Goal: Transaction & Acquisition: Obtain resource

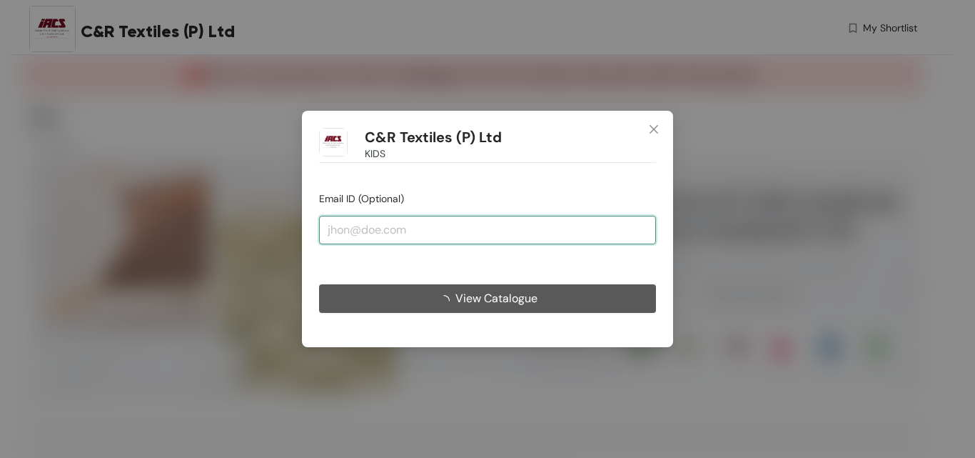
click at [432, 233] on input "email" at bounding box center [487, 230] width 337 height 29
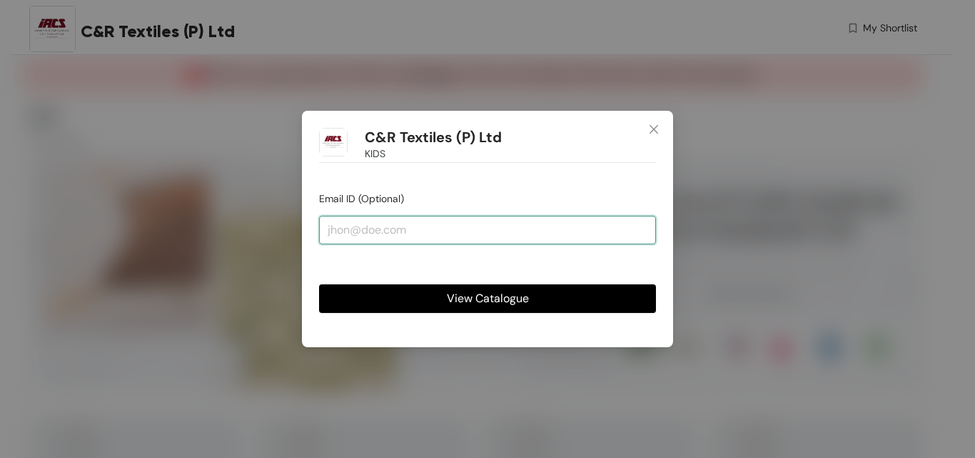
type input "[EMAIL_ADDRESS][DOMAIN_NAME]"
click at [473, 298] on span "View Catalogue" at bounding box center [488, 298] width 82 height 18
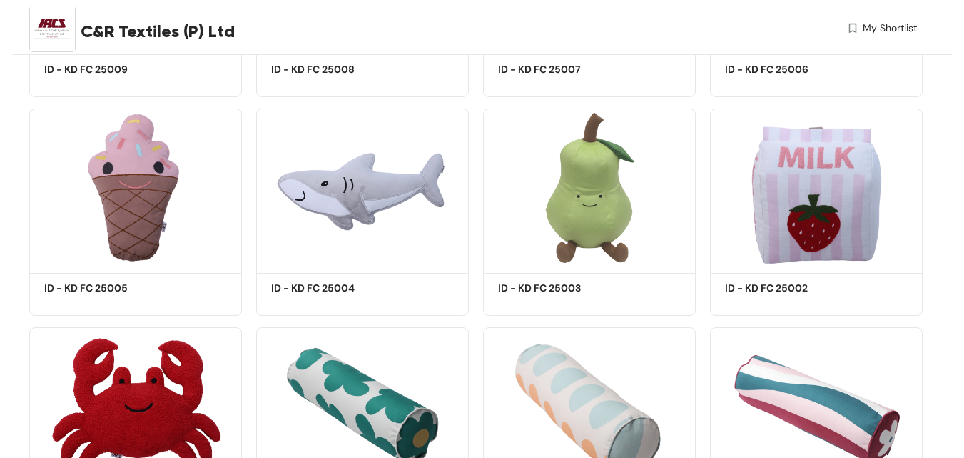
scroll to position [3426, 0]
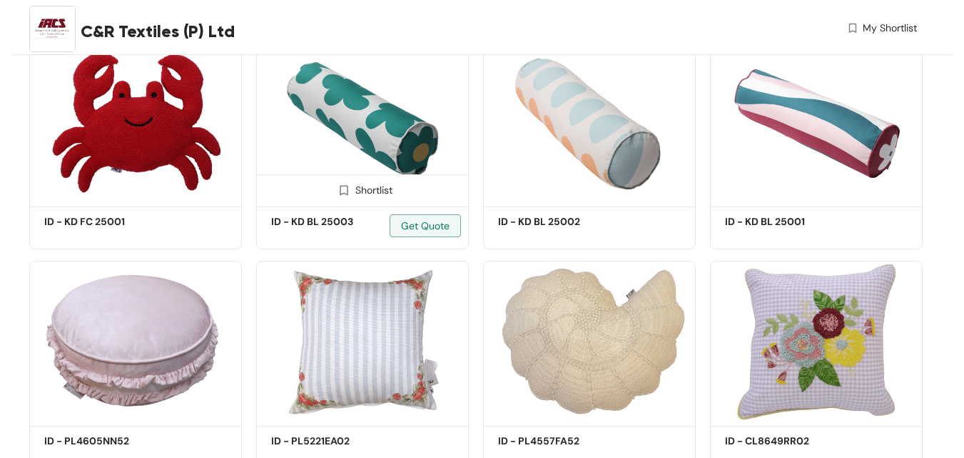
click at [340, 108] on img at bounding box center [362, 121] width 213 height 161
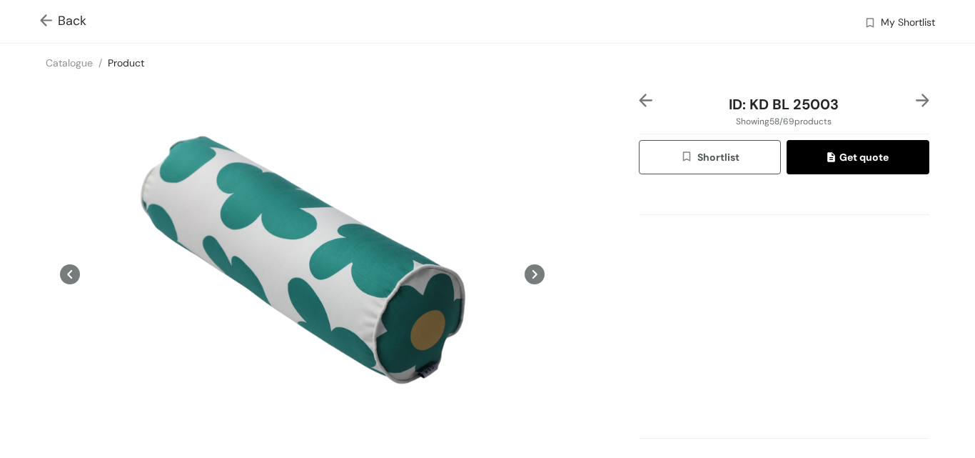
click at [535, 276] on icon at bounding box center [535, 274] width 20 height 20
click at [533, 272] on icon at bounding box center [535, 274] width 5 height 9
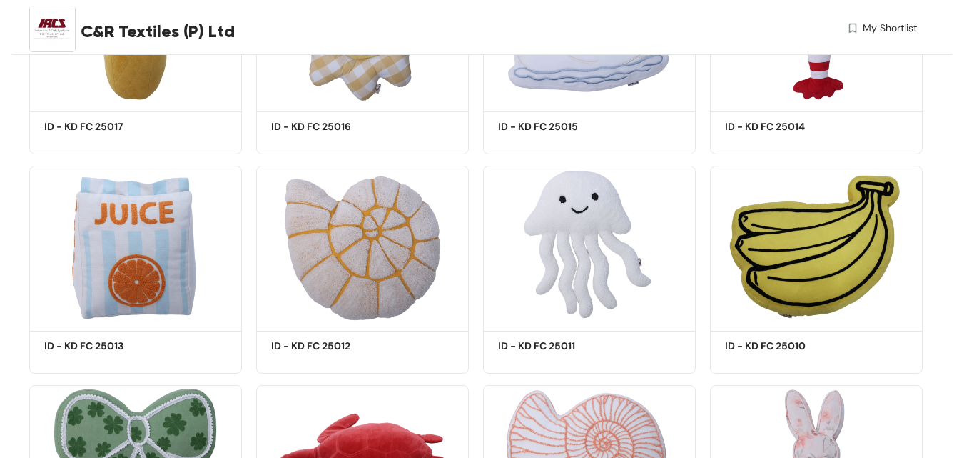
scroll to position [2427, 0]
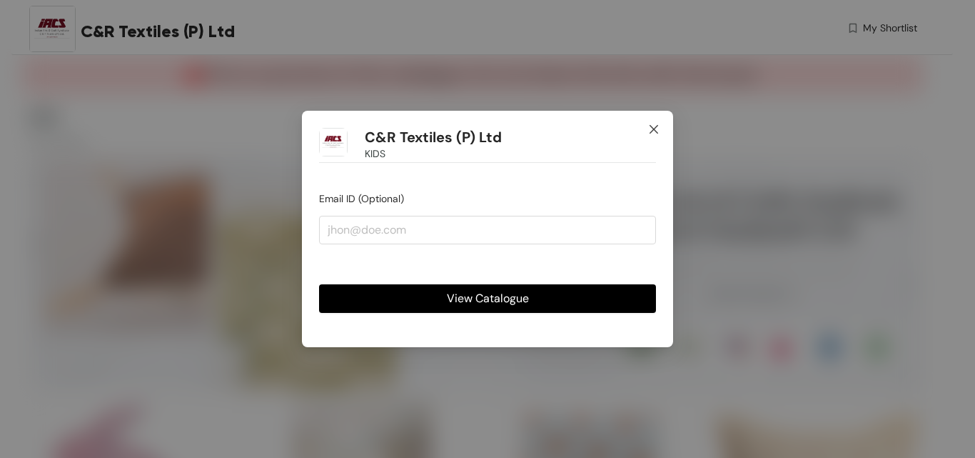
drag, startPoint x: 650, startPoint y: 123, endPoint x: 231, endPoint y: 2, distance: 436.9
click at [650, 124] on icon "close" at bounding box center [653, 128] width 11 height 11
